Goal: Transaction & Acquisition: Purchase product/service

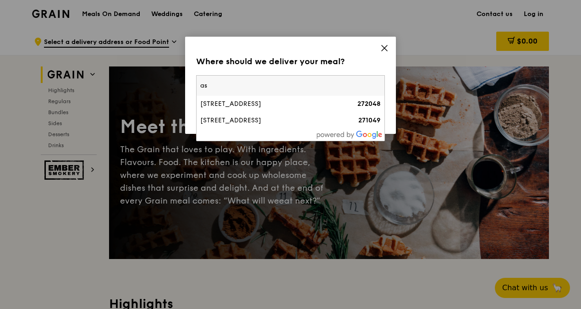
type input "a"
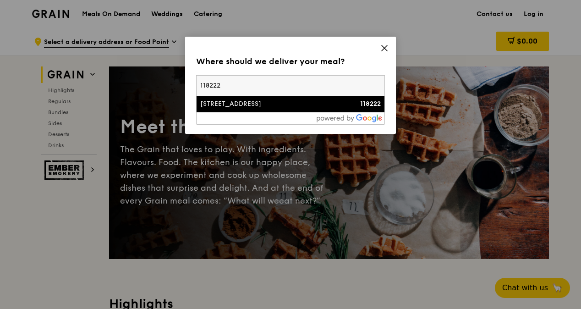
type input "118222"
click at [249, 109] on li "[STREET_ADDRESS] 118222" at bounding box center [290, 104] width 188 height 16
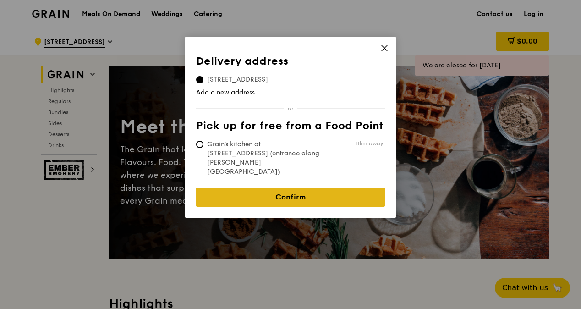
click at [285, 187] on link "Confirm" at bounding box center [290, 196] width 189 height 19
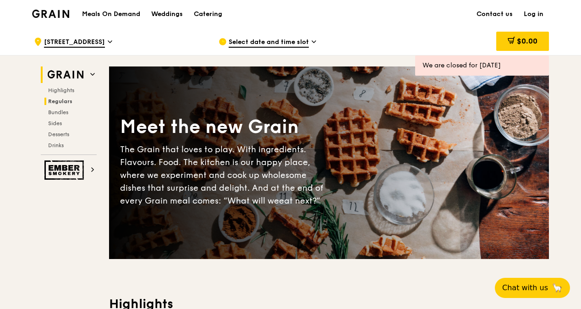
click at [60, 100] on span "Regulars" at bounding box center [60, 101] width 24 height 6
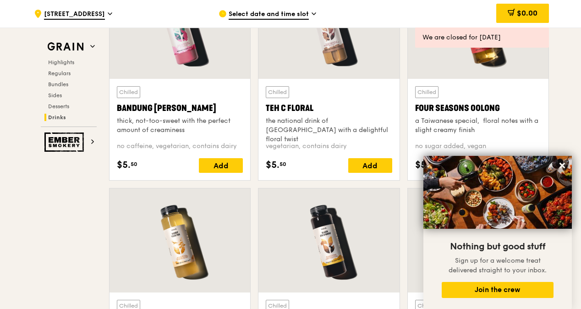
scroll to position [3359, 0]
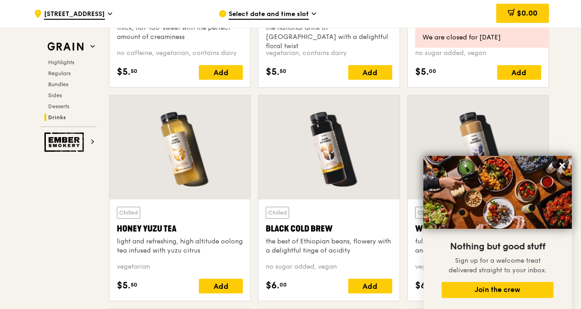
drag, startPoint x: 578, startPoint y: 239, endPoint x: 579, endPoint y: 319, distance: 80.6
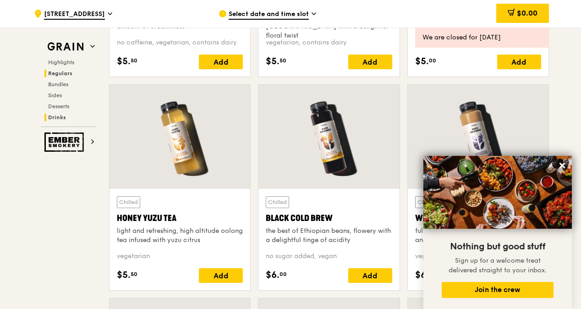
click at [63, 72] on span "Regulars" at bounding box center [60, 73] width 24 height 6
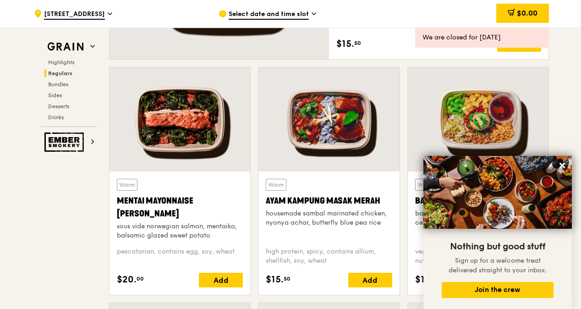
scroll to position [592, 0]
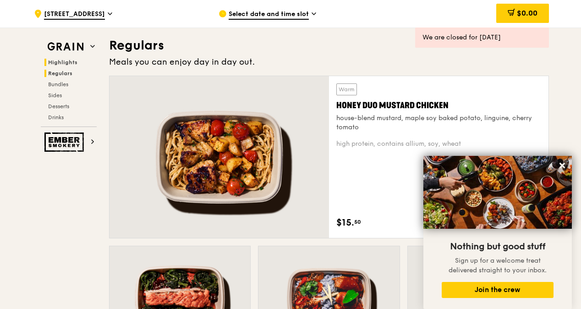
click at [59, 63] on span "Highlights" at bounding box center [62, 62] width 29 height 6
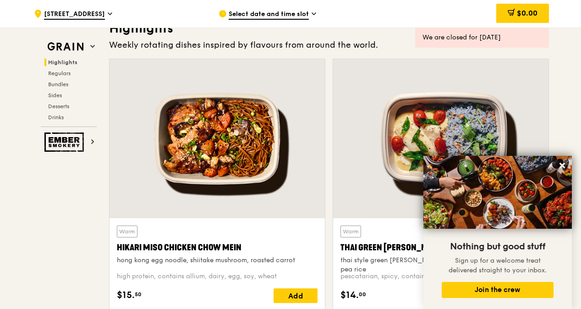
scroll to position [258, 0]
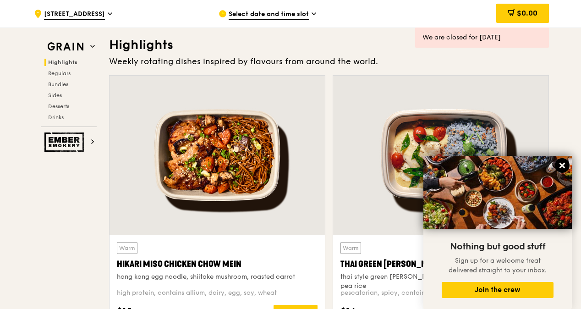
click at [561, 164] on icon at bounding box center [561, 165] width 5 height 5
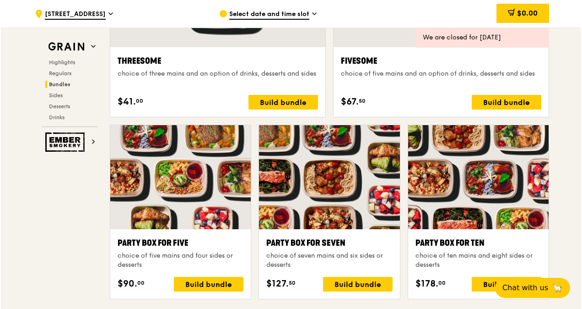
scroll to position [1727, 0]
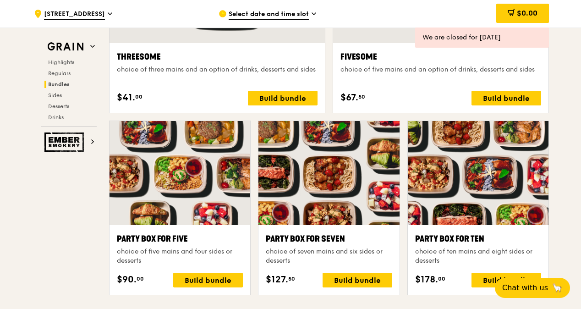
click at [175, 144] on div at bounding box center [179, 173] width 141 height 104
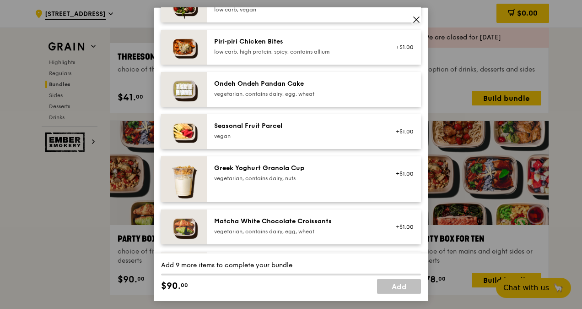
scroll to position [844, 0]
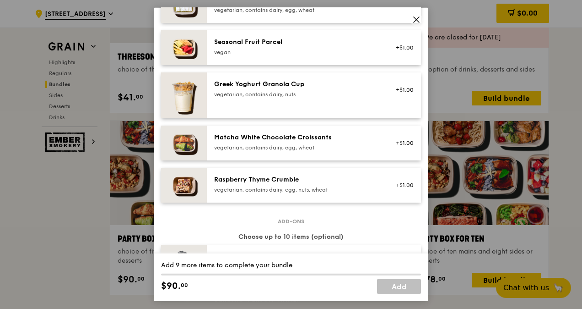
click at [418, 17] on icon at bounding box center [416, 20] width 8 height 8
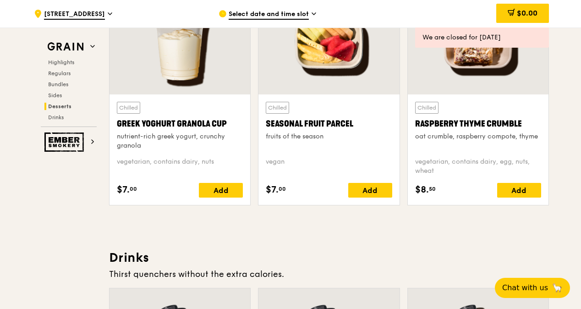
scroll to position [2947, 0]
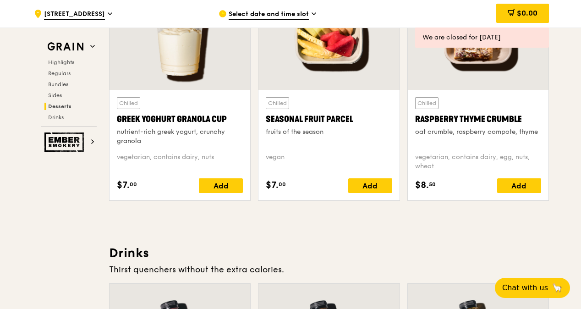
click at [256, 12] on span "Select date and time slot" at bounding box center [268, 15] width 80 height 10
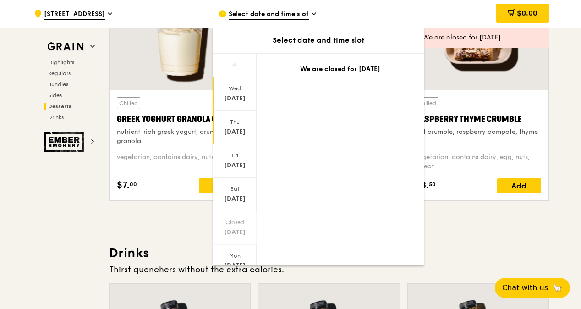
click at [238, 129] on div "[DATE]" at bounding box center [234, 131] width 41 height 9
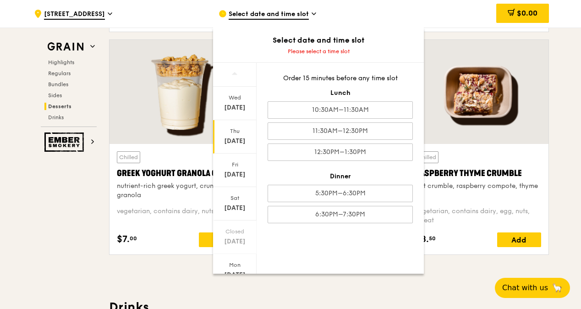
scroll to position [2576, 0]
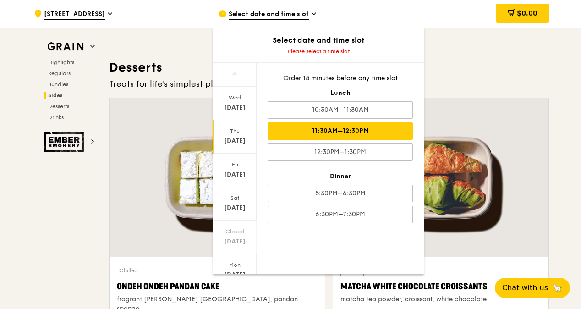
click at [369, 130] on div "11:30AM–12:30PM" at bounding box center [339, 130] width 145 height 17
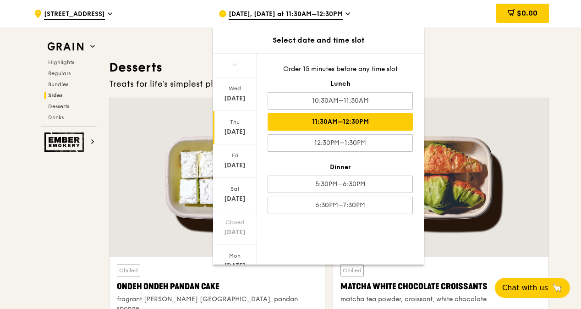
scroll to position [2567, 0]
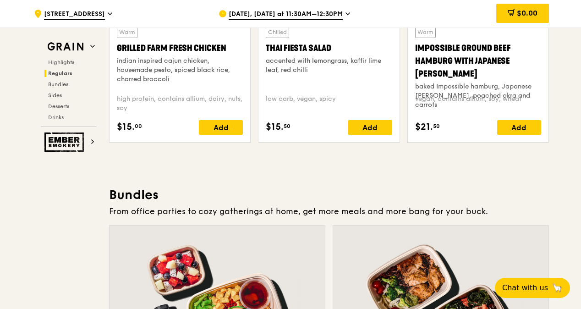
scroll to position [1129, 0]
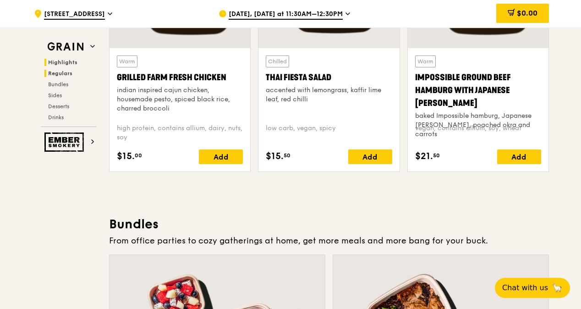
click at [62, 59] on span "Highlights" at bounding box center [62, 62] width 29 height 6
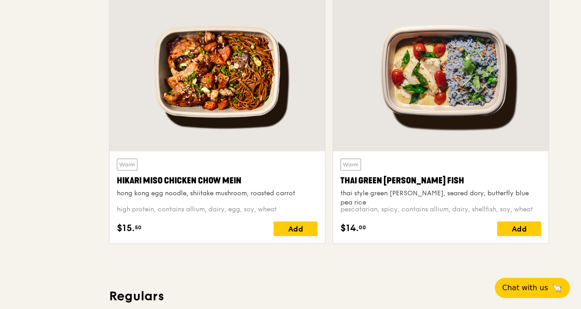
scroll to position [0, 0]
